Goal: Find specific page/section: Find specific page/section

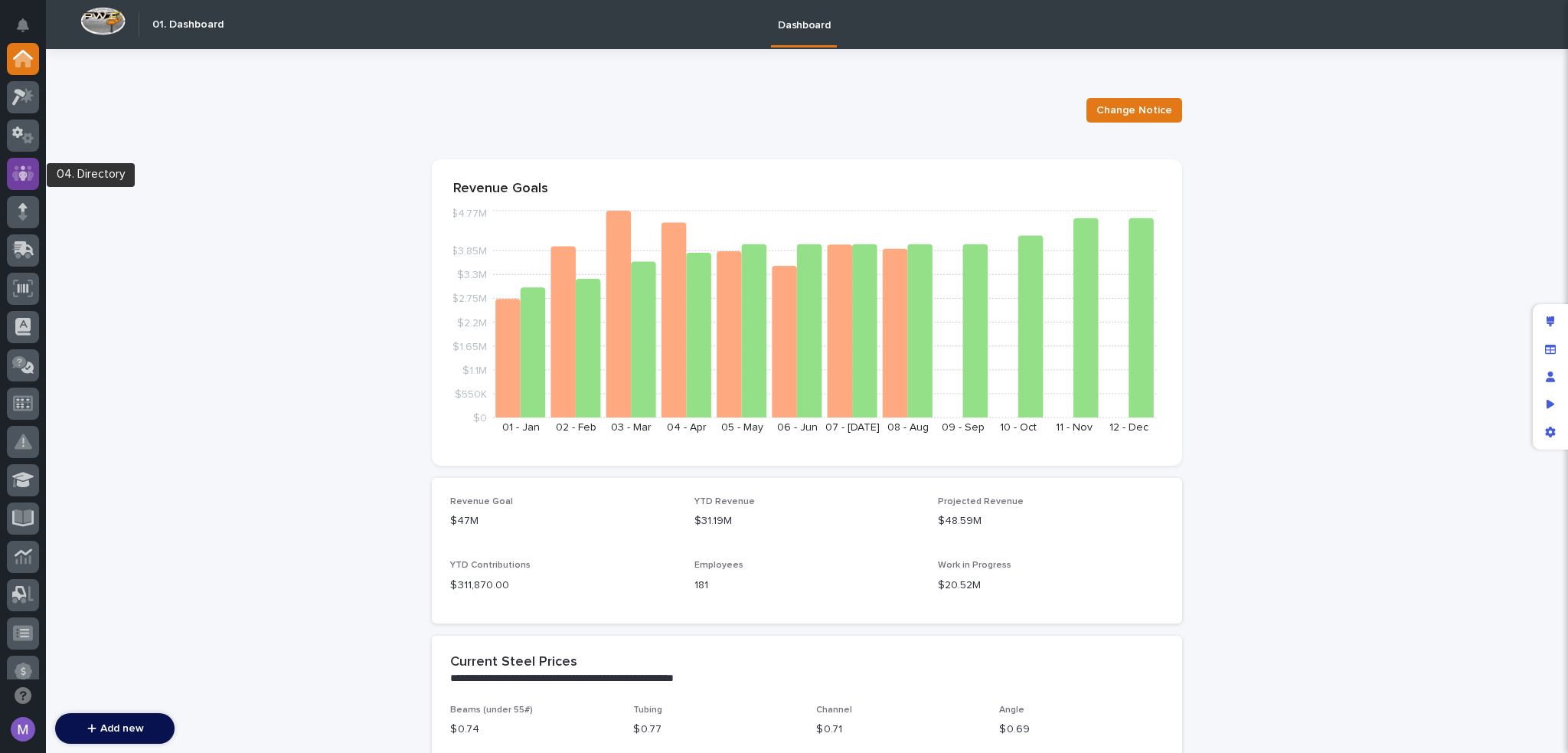
click at [24, 170] on icon at bounding box center [24, 174] width 22 height 17
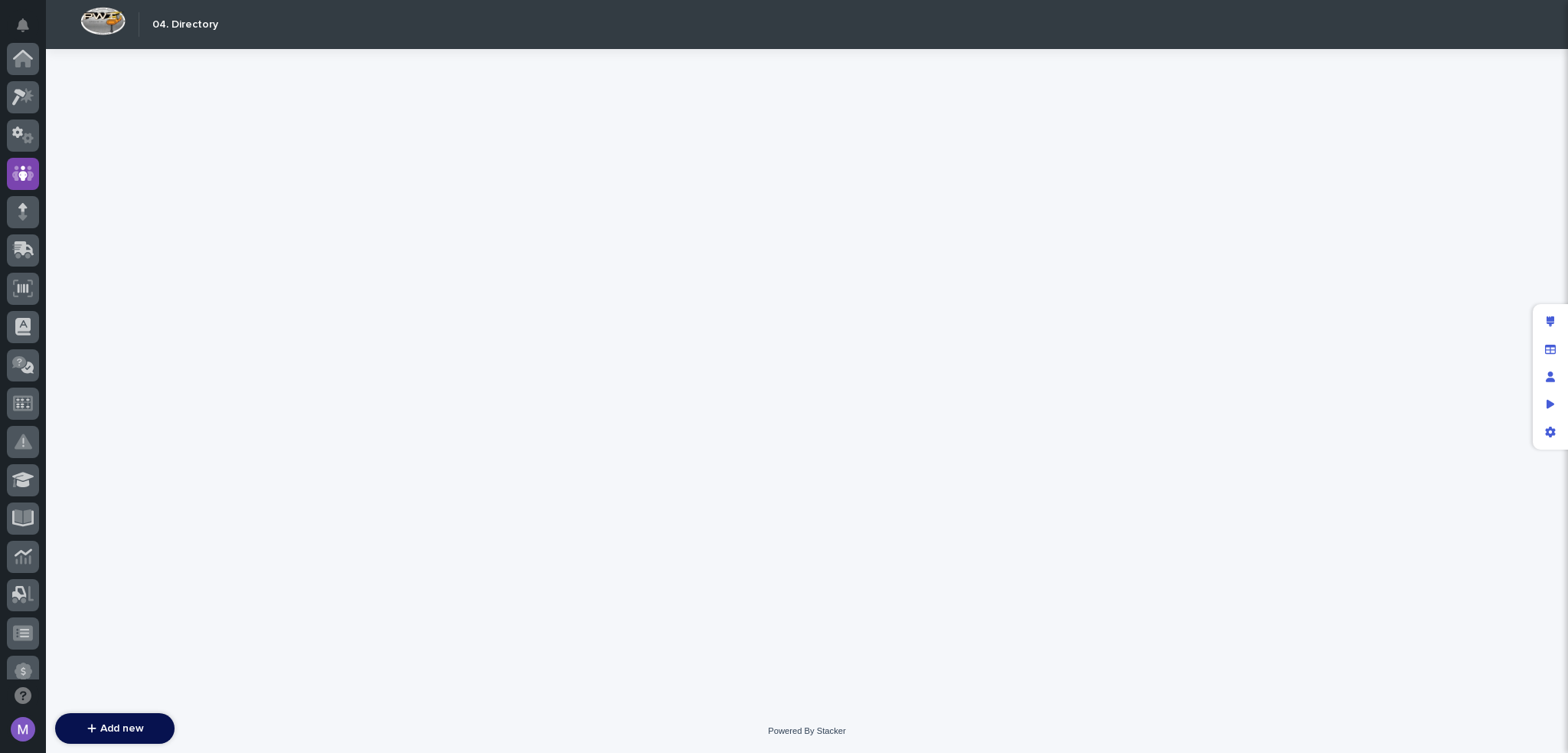
scroll to position [115, 0]
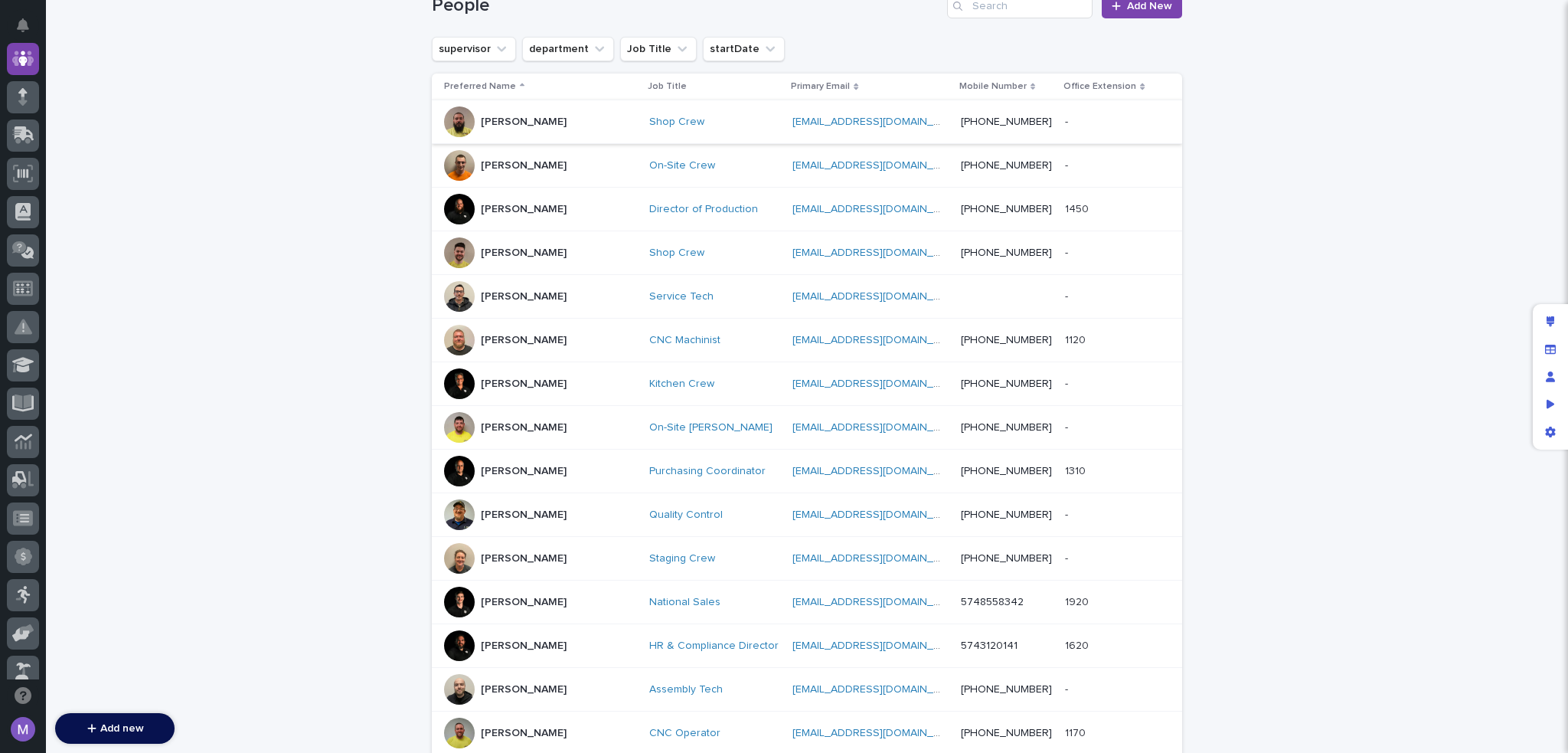
scroll to position [77, 0]
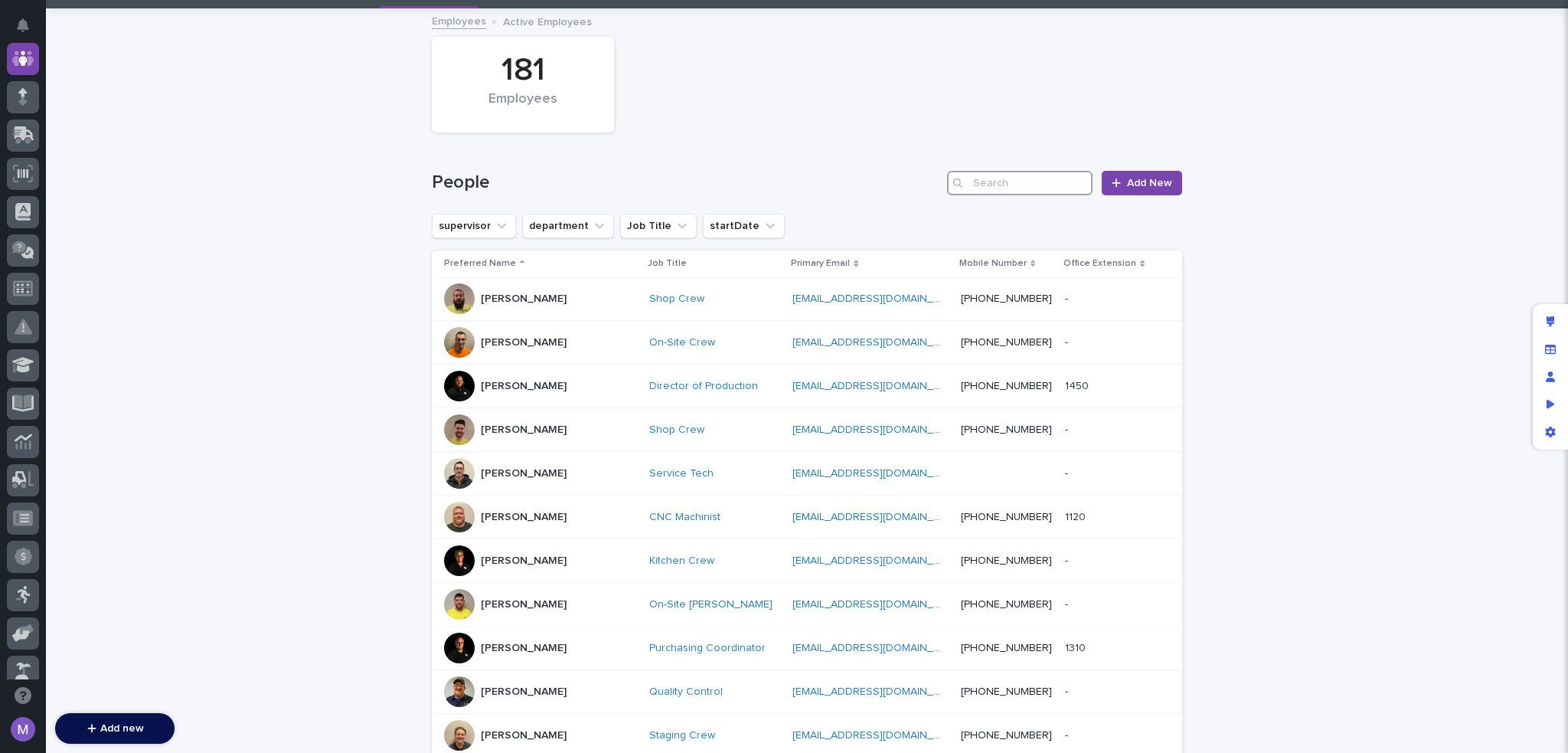
click at [989, 178] on input "Search" at bounding box center [1019, 182] width 145 height 24
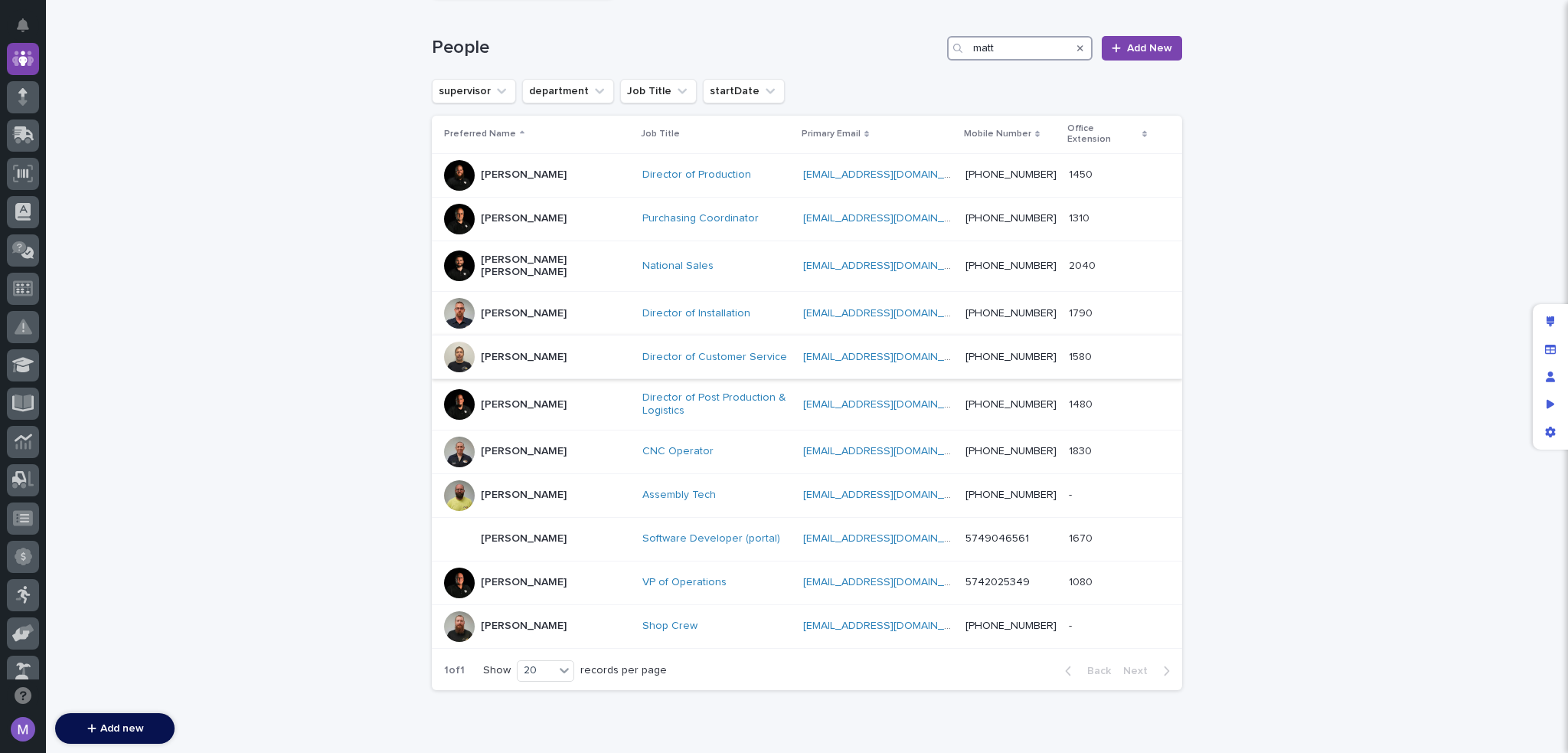
scroll to position [230, 0]
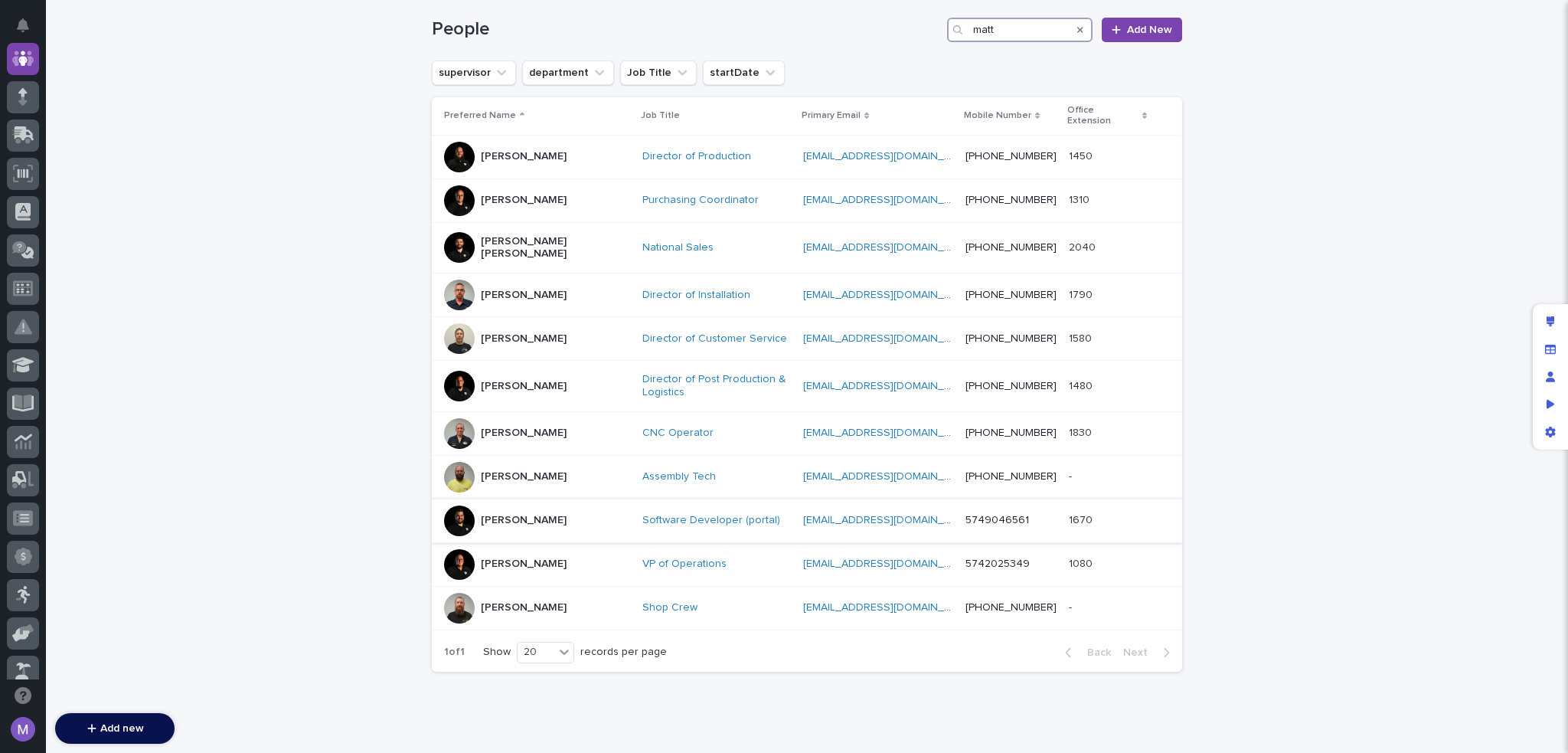
type input "matt"
click at [557, 506] on div "[PERSON_NAME]" at bounding box center [537, 521] width 186 height 31
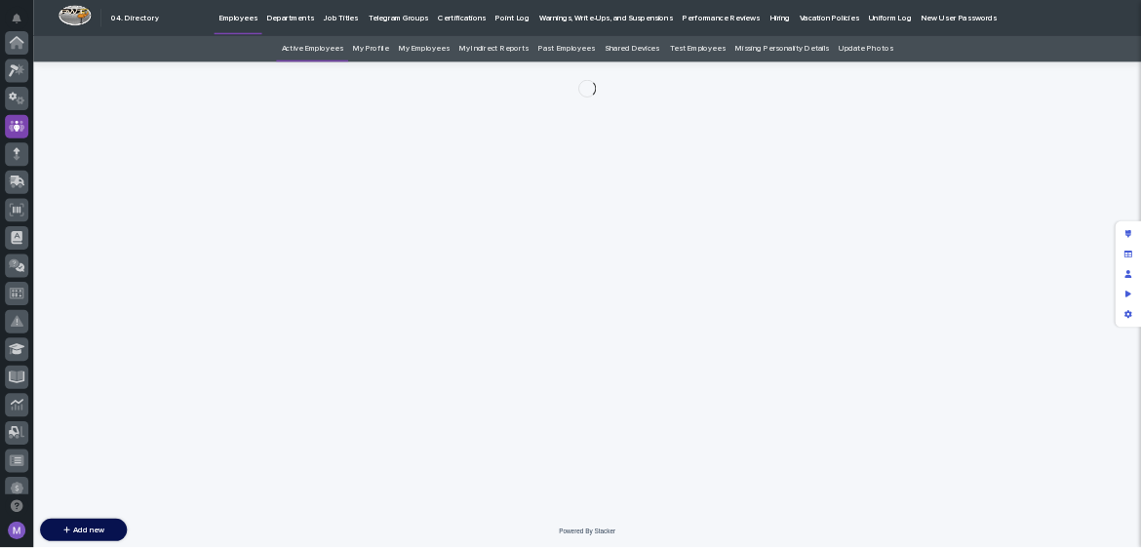
scroll to position [146, 0]
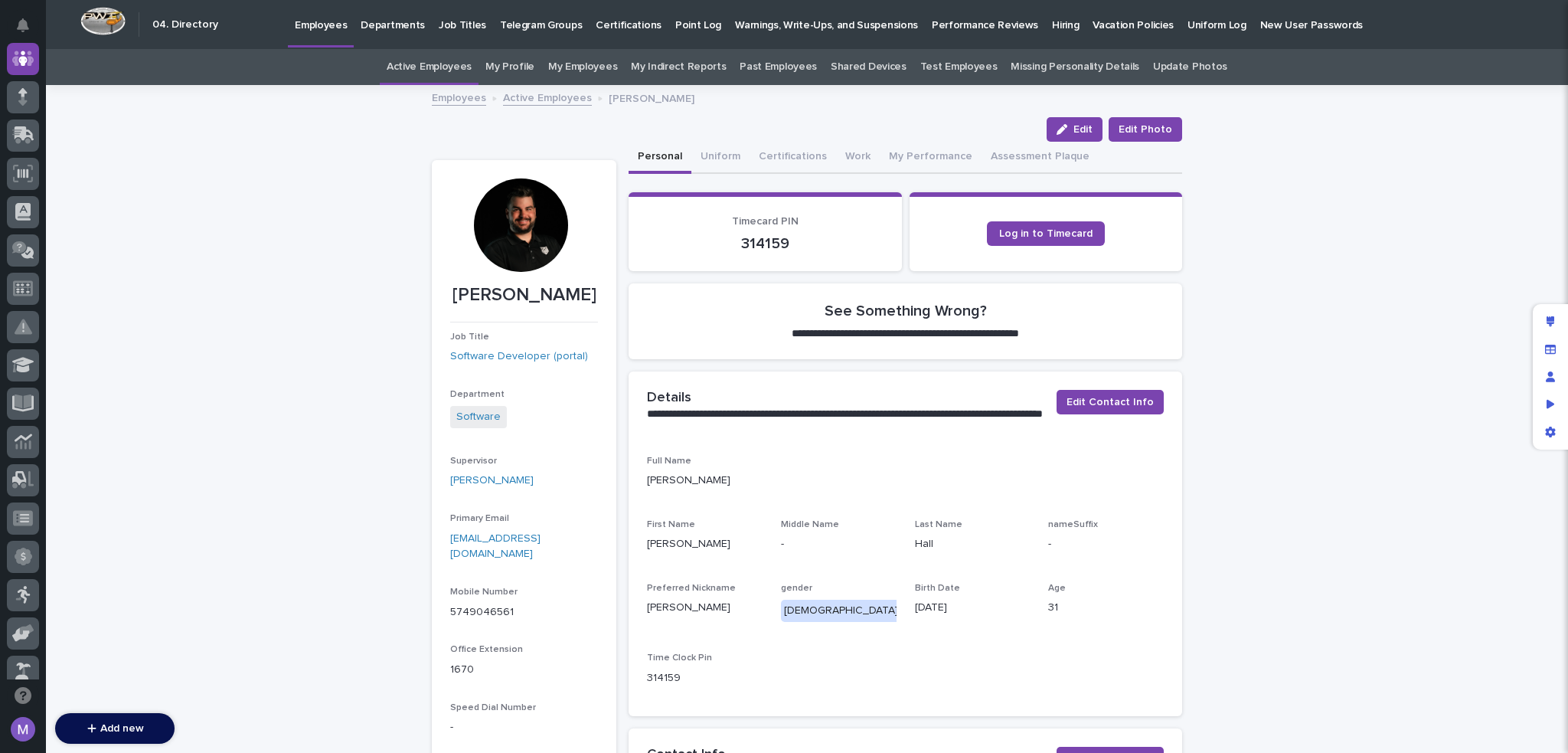
drag, startPoint x: 526, startPoint y: 220, endPoint x: 508, endPoint y: 233, distance: 22.2
click at [508, 233] on div at bounding box center [521, 225] width 93 height 93
click at [1153, 123] on span "Edit Photo" at bounding box center [1146, 130] width 53 height 16
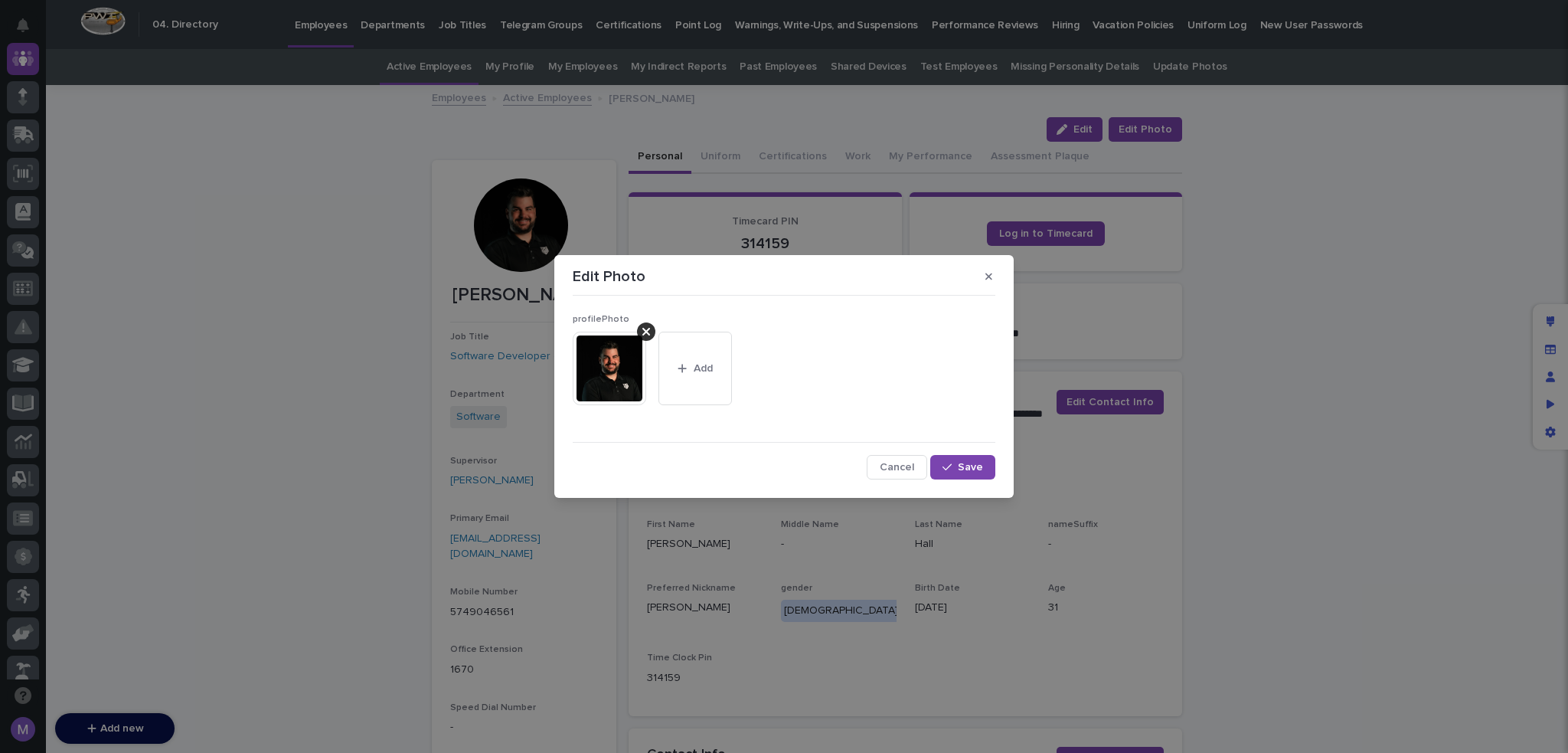
click at [576, 377] on img at bounding box center [609, 368] width 74 height 74
